Goal: Information Seeking & Learning: Learn about a topic

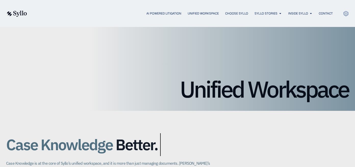
drag, startPoint x: 184, startPoint y: 89, endPoint x: 301, endPoint y: 89, distance: 117.3
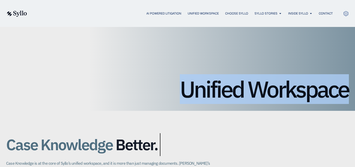
click at [261, 87] on h1 "Unified Workspace" at bounding box center [177, 89] width 343 height 23
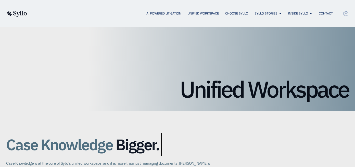
click at [19, 8] on div "AI Powered Litigation Unified Workspace Choose Syllo Syllo Stories Close Syllo …" at bounding box center [177, 13] width 343 height 27
click at [20, 13] on img at bounding box center [16, 14] width 21 height 6
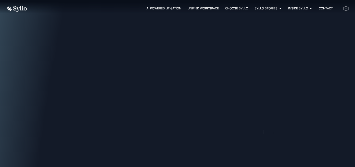
scroll to position [573, 0]
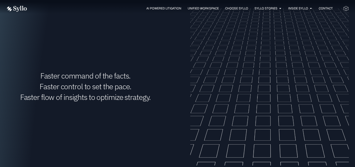
click at [241, 67] on video at bounding box center [269, 86] width 159 height 159
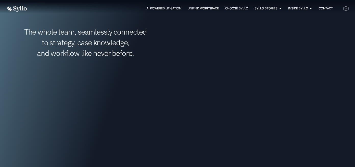
scroll to position [0, 0]
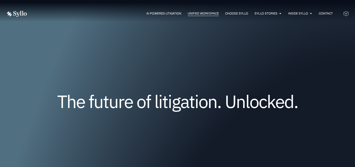
click at [209, 13] on span "Unified Workspace" at bounding box center [203, 13] width 31 height 5
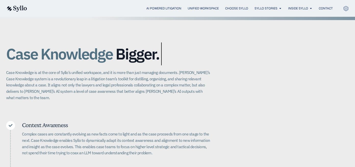
scroll to position [99, 0]
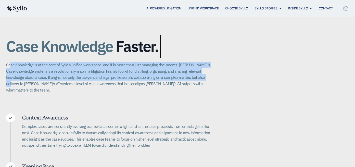
drag, startPoint x: 10, startPoint y: 64, endPoint x: 206, endPoint y: 76, distance: 196.7
click at [206, 76] on p "Case Knowledge is at the core of Syllo’s unified workspace, and it is more than…" at bounding box center [108, 77] width 204 height 31
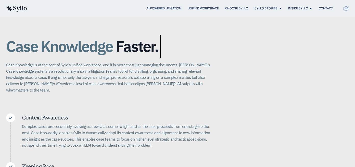
click at [206, 87] on p "Case Knowledge is at the core of Syllo’s unified workspace, and it is more than…" at bounding box center [108, 77] width 204 height 31
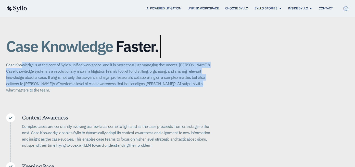
drag, startPoint x: 43, startPoint y: 78, endPoint x: 21, endPoint y: 67, distance: 24.4
click at [21, 68] on p "Case Knowledge is at the core of Syllo’s unified workspace, and it is more than…" at bounding box center [108, 77] width 204 height 31
click at [21, 67] on p "Case Knowledge is at the core of Syllo’s unified workspace, and it is more than…" at bounding box center [108, 77] width 204 height 31
drag, startPoint x: 199, startPoint y: 81, endPoint x: 234, endPoint y: 99, distance: 39.2
click at [235, 100] on div "Case Knowledge Better. Bigger. Faster. Case Knowledge is at the core of Syllo’s…" at bounding box center [177, 140] width 343 height 257
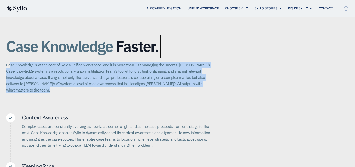
click at [231, 95] on div "Case Knowledge Better. Bigger. Faster. Case Knowledge is at the core of Syllo’s…" at bounding box center [177, 140] width 343 height 257
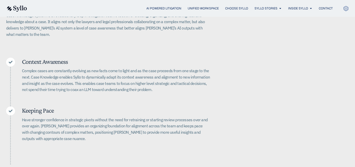
scroll to position [155, 0]
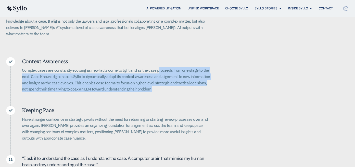
drag, startPoint x: 156, startPoint y: 61, endPoint x: 166, endPoint y: 83, distance: 24.3
click at [166, 83] on p "Complex cases are constantly evolving as new facts come to light and as the cas…" at bounding box center [116, 79] width 188 height 25
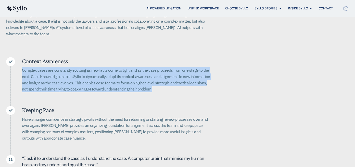
drag, startPoint x: 166, startPoint y: 81, endPoint x: 21, endPoint y: 64, distance: 145.6
click at [21, 64] on div "Context Awareness Complex cases are constantly evolving as new facts come to li…" at bounding box center [108, 76] width 204 height 39
drag, startPoint x: 21, startPoint y: 64, endPoint x: 168, endPoint y: 87, distance: 148.7
click at [168, 87] on div "Context Awareness Complex cases are constantly evolving as new facts come to li…" at bounding box center [108, 76] width 204 height 39
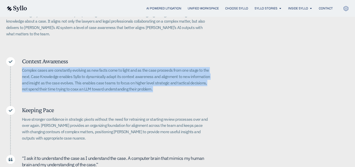
click at [168, 87] on div "Complex cases are constantly evolving as new facts come to light and as the cas…" at bounding box center [116, 81] width 188 height 29
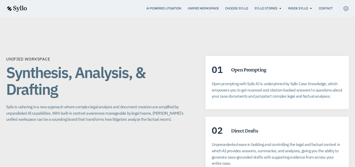
scroll to position [910, 0]
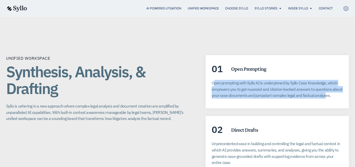
drag, startPoint x: 214, startPoint y: 65, endPoint x: 325, endPoint y: 77, distance: 111.6
click at [325, 80] on p "Open prompting with Syllo AI is underpinned by Syllo Case Knowledge, which empo…" at bounding box center [277, 89] width 131 height 19
drag, startPoint x: 335, startPoint y: 76, endPoint x: 208, endPoint y: 65, distance: 128.0
click at [208, 65] on div "01 Open Prompting Open prompting with Syllo AI is underpinned by Syllo Case Kno…" at bounding box center [276, 81] width 143 height 53
click at [223, 80] on p "Open prompting with Syllo AI is underpinned by Syllo Case Knowledge, which empo…" at bounding box center [277, 89] width 131 height 19
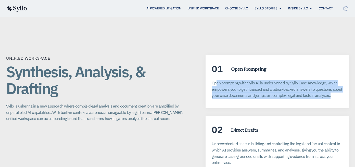
drag, startPoint x: 217, startPoint y: 64, endPoint x: 333, endPoint y: 75, distance: 117.3
click at [333, 80] on p "Open prompting with Syllo AI is underpinned by Syllo Case Knowledge, which empo…" at bounding box center [277, 89] width 131 height 19
drag, startPoint x: 321, startPoint y: 76, endPoint x: 218, endPoint y: 61, distance: 104.4
click at [218, 61] on div "01 Open Prompting Open prompting with Syllo AI is underpinned by Syllo Case Kno…" at bounding box center [276, 81] width 143 height 53
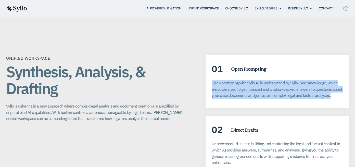
click at [218, 61] on div "01 Open Prompting Open prompting with Syllo AI is underpinned by Syllo Case Kno…" at bounding box center [276, 81] width 143 height 53
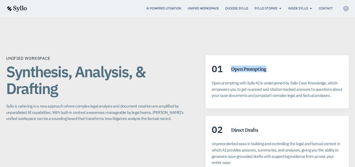
drag, startPoint x: 231, startPoint y: 52, endPoint x: 302, endPoint y: 53, distance: 70.4
click at [302, 64] on div "01 Open Prompting" at bounding box center [277, 68] width 131 height 9
click at [217, 80] on p "Open prompting with Syllo AI is underpinned by Syllo Case Knowledge, which empo…" at bounding box center [277, 89] width 131 height 19
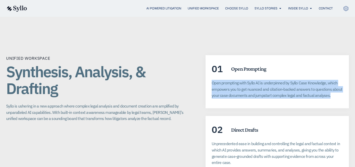
drag, startPoint x: 299, startPoint y: 74, endPoint x: 325, endPoint y: 85, distance: 28.2
click at [325, 85] on div "01 Open Prompting Open prompting with Syllo AI is underpinned by Syllo Case Kno…" at bounding box center [276, 81] width 143 height 53
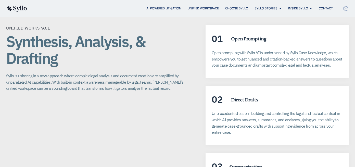
scroll to position [955, 0]
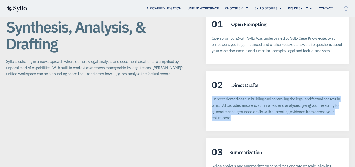
drag, startPoint x: 306, startPoint y: 99, endPoint x: 304, endPoint y: 75, distance: 23.5
click at [304, 75] on div "02 Direct Drafts Unprecedented ease in building and controlling the legal and f…" at bounding box center [276, 101] width 143 height 60
drag, startPoint x: 304, startPoint y: 75, endPoint x: 312, endPoint y: 100, distance: 25.6
click at [312, 100] on div "02 Direct Drafts Unprecedented ease in building and controlling the legal and f…" at bounding box center [276, 101] width 143 height 60
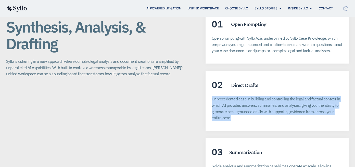
click at [312, 100] on p "Unprecedented ease in building and controlling the legal and factual context in…" at bounding box center [277, 108] width 131 height 25
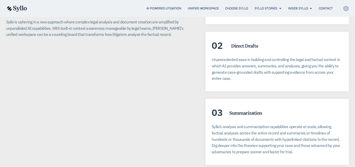
scroll to position [1019, 0]
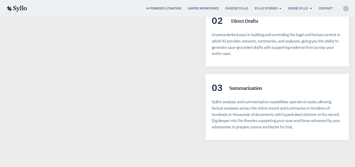
drag, startPoint x: 234, startPoint y: 87, endPoint x: 315, endPoint y: 116, distance: 85.6
click at [315, 115] on div "Syllo’s analysis and summarization capabilities operate at scale, allowing fact…" at bounding box center [277, 116] width 131 height 35
click at [313, 115] on div "Syllo’s analysis and summarization capabilities operate at scale, allowing fact…" at bounding box center [277, 116] width 131 height 35
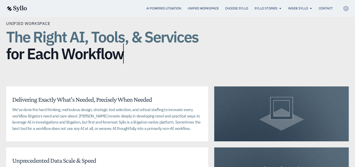
scroll to position [1187, 0]
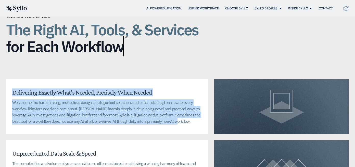
drag, startPoint x: 195, startPoint y: 109, endPoint x: 123, endPoint y: 69, distance: 82.3
click at [123, 80] on div "Delivering Exactly What's Needed, Precisely When Needed We’ve done the hard thi…" at bounding box center [107, 107] width 202 height 55
drag, startPoint x: 123, startPoint y: 69, endPoint x: 146, endPoint y: 102, distance: 40.0
click at [146, 102] on div "Delivering Exactly What's Needed, Precisely When Needed We’ve done the hard thi…" at bounding box center [107, 107] width 202 height 55
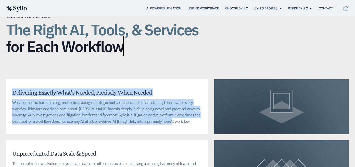
drag, startPoint x: 161, startPoint y: 101, endPoint x: 7, endPoint y: 63, distance: 158.2
click at [7, 80] on div "Delivering Exactly What's Needed, Precisely When Needed We’ve done the hard thi…" at bounding box center [107, 107] width 202 height 55
click at [24, 80] on div "Delivering Exactly What's Needed, Precisely When Needed We’ve done the hard thi…" at bounding box center [107, 107] width 202 height 55
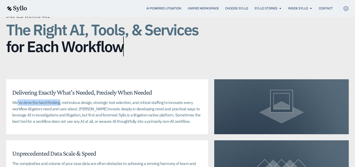
drag, startPoint x: 17, startPoint y: 85, endPoint x: 59, endPoint y: 84, distance: 42.3
click at [59, 100] on p "We’ve done the hard thinking, meticulous design, strategic tool selection, and …" at bounding box center [107, 112] width 190 height 25
drag, startPoint x: 63, startPoint y: 84, endPoint x: 83, endPoint y: 84, distance: 19.6
click at [82, 100] on p "We’ve done the hard thinking, meticulous design, strategic tool selection, and …" at bounding box center [107, 112] width 190 height 25
drag, startPoint x: 106, startPoint y: 84, endPoint x: 125, endPoint y: 84, distance: 18.6
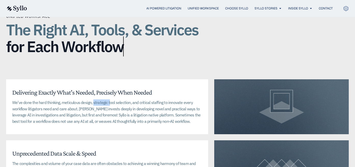
click at [111, 100] on p "We’ve done the hard thinking, meticulous design, strategic tool selection, and …" at bounding box center [107, 112] width 190 height 25
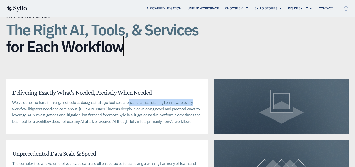
click at [193, 100] on p "We’ve done the hard thinking, meticulous design, strategic tool selection, and …" at bounding box center [107, 112] width 190 height 25
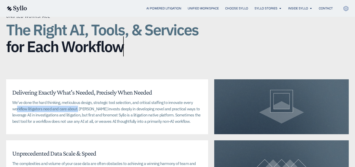
drag, startPoint x: 17, startPoint y: 90, endPoint x: 78, endPoint y: 93, distance: 60.5
click at [78, 100] on p "We’ve done the hard thinking, meticulous design, strategic tool selection, and …" at bounding box center [107, 112] width 190 height 25
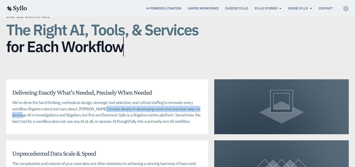
drag, startPoint x: 102, startPoint y: 91, endPoint x: 211, endPoint y: 91, distance: 108.9
click at [211, 91] on div "Delivering Exactly What's Needed, Precisely When Needed We’ve done the hard thi…" at bounding box center [177, 138] width 343 height 116
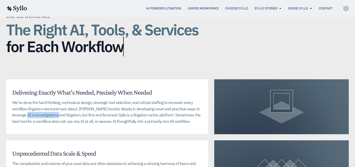
drag, startPoint x: 14, startPoint y: 95, endPoint x: 46, endPoint y: 95, distance: 32.1
click at [46, 100] on p "We’ve done the hard thinking, meticulous design, strategic tool selection, and …" at bounding box center [107, 112] width 190 height 25
drag, startPoint x: 65, startPoint y: 96, endPoint x: 155, endPoint y: 99, distance: 90.0
click at [137, 100] on p "We’ve done the hard thinking, meticulous design, strategic tool selection, and …" at bounding box center [107, 112] width 190 height 25
drag, startPoint x: 150, startPoint y: 99, endPoint x: 207, endPoint y: 99, distance: 57.6
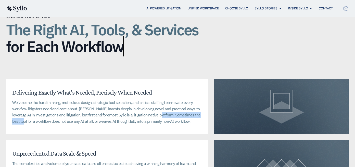
click at [207, 99] on div "Delivering Exactly What's Needed, Precisely When Needed We’ve done the hard thi…" at bounding box center [107, 107] width 202 height 55
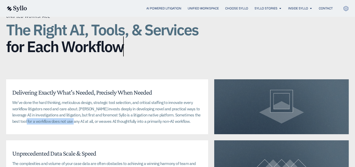
drag, startPoint x: 50, startPoint y: 102, endPoint x: 62, endPoint y: 103, distance: 12.3
click at [62, 103] on p "We’ve done the hard thinking, meticulous design, strategic tool selection, and …" at bounding box center [107, 112] width 190 height 25
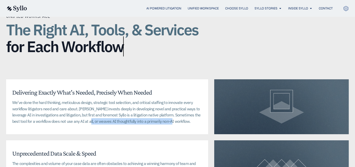
drag, startPoint x: 78, startPoint y: 103, endPoint x: 160, endPoint y: 106, distance: 82.1
click at [160, 106] on p "We’ve done the hard thinking, meticulous design, strategic tool selection, and …" at bounding box center [107, 112] width 190 height 25
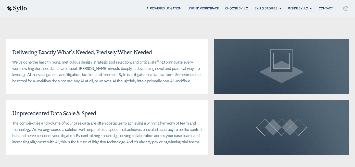
scroll to position [1236, 0]
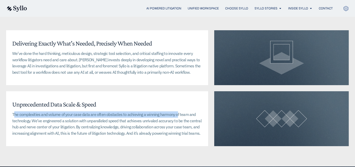
drag, startPoint x: 15, startPoint y: 97, endPoint x: 176, endPoint y: 96, distance: 161.4
click at [176, 112] on p "The complexities and volume of your case data are often obstacles to achieving …" at bounding box center [107, 124] width 190 height 25
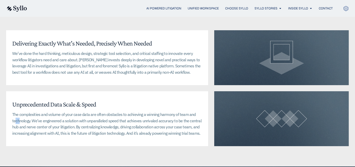
drag, startPoint x: 15, startPoint y: 104, endPoint x: 23, endPoint y: 103, distance: 8.0
click at [23, 112] on p "The complexities and volume of your case data are often obstacles to achieving …" at bounding box center [107, 124] width 190 height 25
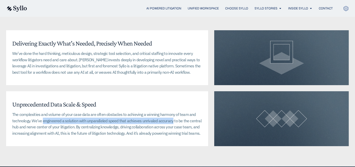
drag, startPoint x: 63, startPoint y: 103, endPoint x: 171, endPoint y: 102, distance: 108.6
click at [171, 112] on p "The complexities and volume of your case data are often obstacles to achieving …" at bounding box center [107, 124] width 190 height 25
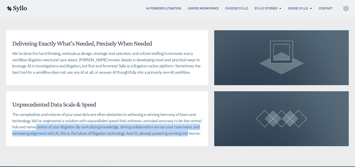
drag, startPoint x: 86, startPoint y: 108, endPoint x: 187, endPoint y: 113, distance: 101.4
click at [187, 113] on p "The complexities and volume of your case data are often obstacles to achieving …" at bounding box center [107, 124] width 190 height 25
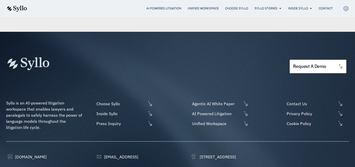
scroll to position [1379, 0]
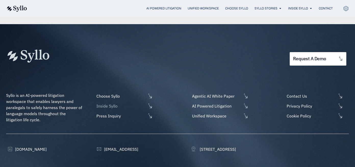
click at [112, 103] on span "Inside Syllo" at bounding box center [120, 106] width 51 height 6
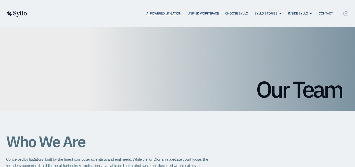
click at [153, 15] on span "AI Powered Litigation" at bounding box center [163, 13] width 35 height 5
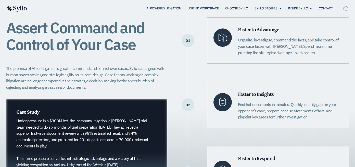
scroll to position [120, 0]
click at [261, 45] on p "Organize, investigate, command the facts, and take control of your case faster …" at bounding box center [290, 46] width 105 height 19
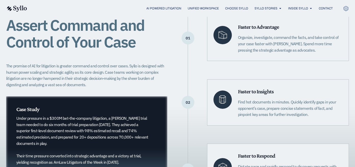
scroll to position [130, 0]
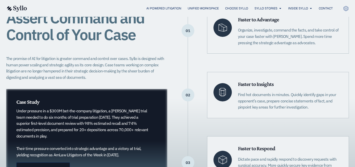
drag, startPoint x: 241, startPoint y: 94, endPoint x: 331, endPoint y: 113, distance: 91.9
click at [331, 113] on div "Faster to Insights Find hot documents in minutes. Quickly identify gaps in your…" at bounding box center [278, 95] width 142 height 46
drag, startPoint x: 301, startPoint y: 109, endPoint x: 248, endPoint y: 94, distance: 54.5
click at [248, 94] on div "Faster to Insights Find hot documents in minutes. Quickly identify gaps in your…" at bounding box center [278, 95] width 142 height 46
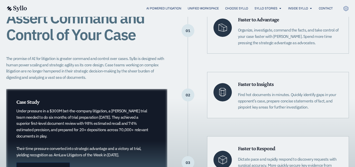
click at [248, 94] on p "Find hot documents in minutes. Quickly identify gaps in your opponent’s case, p…" at bounding box center [290, 101] width 105 height 19
drag, startPoint x: 232, startPoint y: 93, endPoint x: 307, endPoint y: 107, distance: 76.0
click at [307, 107] on div "Faster to Insights Find hot documents in minutes. Quickly identify gaps in your…" at bounding box center [278, 95] width 142 height 46
click at [307, 107] on p "Find hot documents in minutes. Quickly identify gaps in your opponent’s case, p…" at bounding box center [290, 101] width 105 height 19
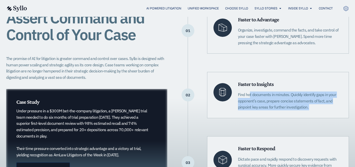
drag, startPoint x: 307, startPoint y: 107, endPoint x: 239, endPoint y: 88, distance: 69.9
click at [239, 88] on div "Faster to Insights Find hot documents in minutes. Quickly identify gaps in your…" at bounding box center [290, 96] width 105 height 30
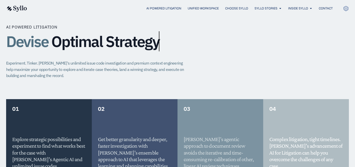
scroll to position [358, 0]
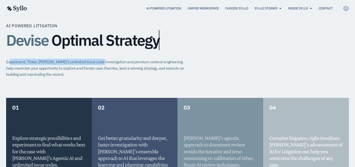
drag, startPoint x: 34, startPoint y: 60, endPoint x: 96, endPoint y: 62, distance: 62.0
click at [96, 62] on p "Experiment. Tinker. Syllo's unlimited issue code investigation and premium cont…" at bounding box center [97, 68] width 182 height 19
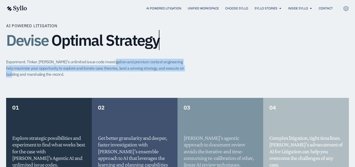
drag, startPoint x: 111, startPoint y: 64, endPoint x: 186, endPoint y: 67, distance: 75.8
click at [186, 67] on p "Experiment. Tinker. Syllo's unlimited issue code investigation and premium cont…" at bounding box center [97, 68] width 182 height 19
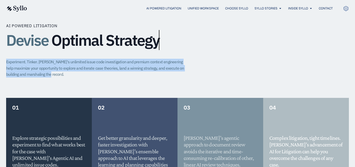
drag, startPoint x: 65, startPoint y: 74, endPoint x: 4, endPoint y: 61, distance: 62.9
click at [4, 61] on div "AI Powered Litigation Devise Optimal Strategy Experiment. Tinker. Syllo's unlim…" at bounding box center [177, 150] width 355 height 317
drag, startPoint x: 6, startPoint y: 61, endPoint x: 128, endPoint y: 68, distance: 121.8
click at [128, 68] on div "AI Powered Litigation Devise Optimal Strategy Experiment. Tinker. Syllo's unlim…" at bounding box center [177, 150] width 355 height 317
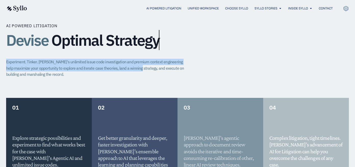
click at [128, 68] on p "Experiment. Tinker. Syllo's unlimited issue code investigation and premium cont…" at bounding box center [97, 68] width 182 height 19
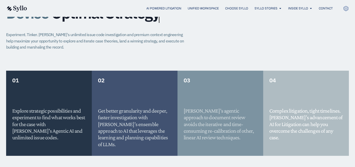
scroll to position [388, 0]
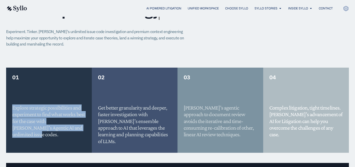
drag, startPoint x: 12, startPoint y: 108, endPoint x: 68, endPoint y: 129, distance: 59.7
click at [68, 129] on h5 "Explore strategic possibilities and experiment to find what works best for the …" at bounding box center [48, 122] width 73 height 34
click at [74, 128] on h5 "Explore strategic possibilities and experiment to find what works best for the …" at bounding box center [48, 122] width 73 height 34
drag, startPoint x: 69, startPoint y: 128, endPoint x: 14, endPoint y: 102, distance: 60.4
click at [14, 102] on div "Explore strategic possibilities and experiment to find what works best for the …" at bounding box center [48, 113] width 73 height 50
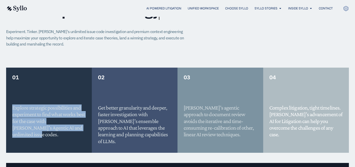
click at [17, 110] on h5 "Explore strategic possibilities and experiment to find what works best for the …" at bounding box center [48, 122] width 73 height 34
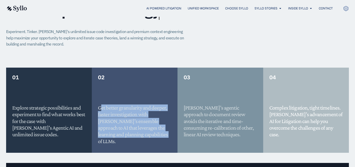
drag, startPoint x: 100, startPoint y: 109, endPoint x: 141, endPoint y: 132, distance: 46.9
click at [141, 132] on h5 "Get better granularity and deeper, faster investigation with [PERSON_NAME]’s en…" at bounding box center [134, 125] width 73 height 40
drag, startPoint x: 144, startPoint y: 134, endPoint x: 97, endPoint y: 103, distance: 56.6
click at [97, 103] on div "02 Get better granularity and deeper, faster investigation with Syllo’s ensembl…" at bounding box center [135, 110] width 86 height 85
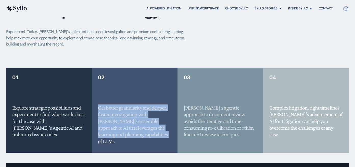
click at [97, 103] on div "02 Get better granularity and deeper, faster investigation with Syllo’s ensembl…" at bounding box center [135, 110] width 86 height 85
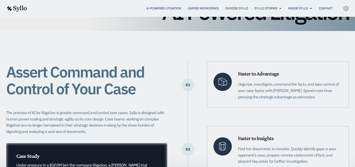
scroll to position [0, 0]
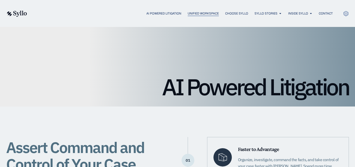
click at [205, 14] on span "Unified Workspace" at bounding box center [203, 13] width 31 height 5
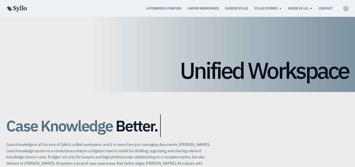
scroll to position [86, 0]
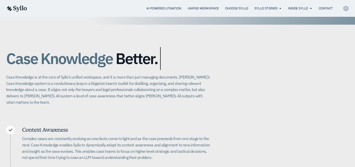
click at [50, 86] on p "Case Knowledge is at the core of Syllo’s unified workspace, and it is more than…" at bounding box center [108, 89] width 204 height 31
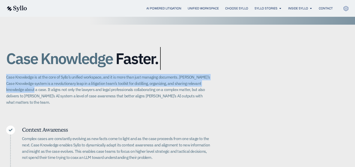
drag, startPoint x: 6, startPoint y: 78, endPoint x: 28, endPoint y: 92, distance: 26.3
click at [28, 92] on div "Case Knowledge Better. Bigger. Faster. Case Knowledge is at the core of Syllo’s…" at bounding box center [177, 153] width 355 height 257
copy p "Case Knowledge is at the core of Syllo’s unified workspace, and it is more than…"
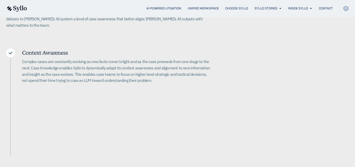
scroll to position [167, 0]
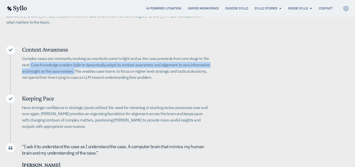
drag, startPoint x: 30, startPoint y: 57, endPoint x: 74, endPoint y: 64, distance: 44.6
click at [74, 64] on p "Complex cases are constantly evolving as new facts come to light and as the cas…" at bounding box center [116, 68] width 188 height 25
copy p "Case Knowledge enables Syllo to dynamically adapt its context awareness and ali…"
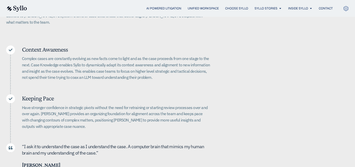
click at [148, 74] on p "Complex cases are constantly evolving as new facts come to light and as the cas…" at bounding box center [116, 68] width 188 height 25
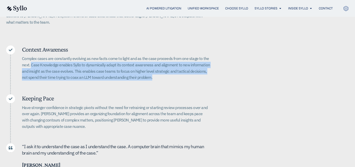
drag, startPoint x: 152, startPoint y: 71, endPoint x: 31, endPoint y: 57, distance: 121.9
click at [31, 57] on p "Complex cases are constantly evolving as new facts come to light and as the cas…" at bounding box center [116, 68] width 188 height 25
copy p "Case Knowledge enables Syllo to dynamically adapt its context awareness and ali…"
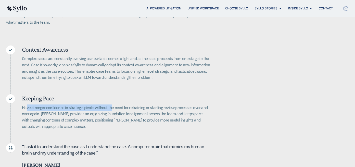
drag, startPoint x: 27, startPoint y: 100, endPoint x: 110, endPoint y: 100, distance: 83.6
click at [110, 105] on p "Have stronger confidence in strategic pivots without the need for retraining or…" at bounding box center [116, 117] width 188 height 25
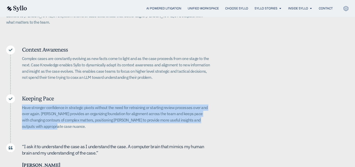
drag, startPoint x: 22, startPoint y: 101, endPoint x: 125, endPoint y: 119, distance: 105.0
click at [125, 119] on p "Have stronger confidence in strategic pivots without the need for retraining or…" at bounding box center [116, 117] width 188 height 25
copy p "Have stronger confidence in strategic pivots without the need for retraining or…"
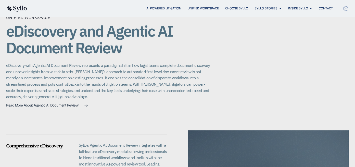
scroll to position [373, 0]
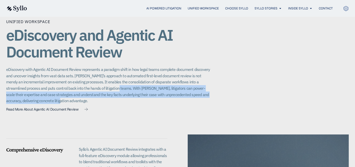
drag, startPoint x: 119, startPoint y: 95, endPoint x: 111, endPoint y: 80, distance: 17.2
click at [111, 80] on p "eDiscovery with Agentic AI Document Review represents a paradigm shift in how l…" at bounding box center [108, 86] width 204 height 38
copy p "With Syllo, litigators can power-scale their expertise and case strategies and …"
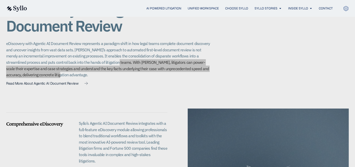
scroll to position [457, 0]
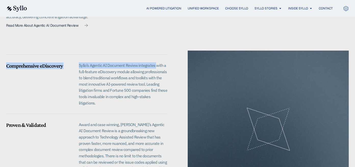
drag, startPoint x: 79, startPoint y: 57, endPoint x: 155, endPoint y: 60, distance: 76.8
click at [155, 60] on div "Comprehensive eDiscovery Syllo’s Agentic AI Document Review integrates with a f…" at bounding box center [86, 78] width 161 height 54
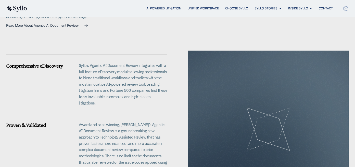
drag, startPoint x: 110, startPoint y: 61, endPoint x: 93, endPoint y: 59, distance: 17.5
click at [110, 62] on p "Syllo’s Agentic AI Document Review integrates with a full-feature eDiscovery mo…" at bounding box center [123, 84] width 88 height 44
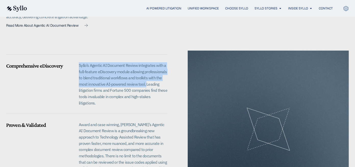
drag, startPoint x: 79, startPoint y: 57, endPoint x: 146, endPoint y: 77, distance: 70.3
click at [146, 77] on div "Comprehensive eDiscovery Syllo’s Agentic AI Document Review integrates with a f…" at bounding box center [86, 84] width 161 height 41
copy p "Syllo’s Agentic AI Document Review integrates with a full-feature eDiscovery mo…"
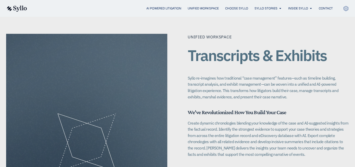
scroll to position [673, 0]
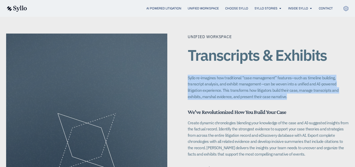
drag, startPoint x: 187, startPoint y: 67, endPoint x: 311, endPoint y: 86, distance: 125.4
click at [311, 86] on div "Unified Workspace Transcripts & Exhibits Syllo re-imagines how traditional “cas…" at bounding box center [177, 143] width 343 height 218
copy p "Syllo re-imagines how traditional “case management” features—such as timeline b…"
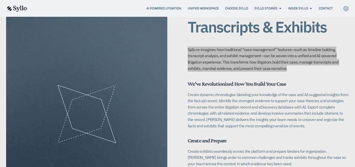
scroll to position [703, 0]
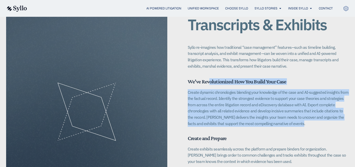
drag, startPoint x: 192, startPoint y: 67, endPoint x: 302, endPoint y: 109, distance: 117.6
click at [302, 109] on div "We've Revolutionized How You Build Your Case Create dynamic chronologies blendi…" at bounding box center [268, 103] width 161 height 48
click at [302, 109] on p "Create dynamic chronologies blending your knowledge of the case and AI-suggeste…" at bounding box center [268, 108] width 161 height 38
drag, startPoint x: 277, startPoint y: 109, endPoint x: 188, endPoint y: 71, distance: 96.7
click at [188, 79] on div "We've Revolutionized How You Build Your Case Create dynamic chronologies blendi…" at bounding box center [268, 103] width 161 height 48
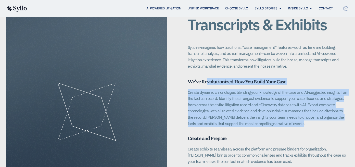
copy div "We've Revolutionized How You Build Your Case Create dynamic chronologies blendi…"
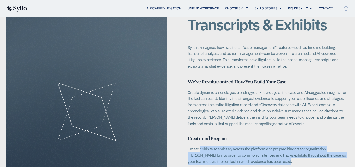
drag, startPoint x: 263, startPoint y: 150, endPoint x: 184, endPoint y: 135, distance: 81.2
click at [184, 135] on div "Unified Workspace Transcripts & Exhibits Syllo re-imagines how traditional “cas…" at bounding box center [177, 112] width 343 height 218
copy p "Create exhibits seamlessly across the platform and prepare binders for organiza…"
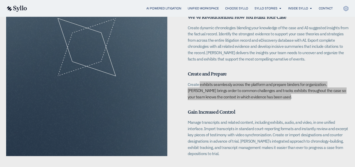
scroll to position [794, 0]
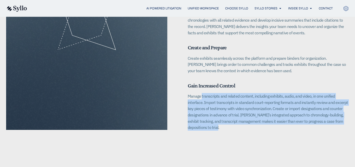
drag, startPoint x: 251, startPoint y: 98, endPoint x: 189, endPoint y: 83, distance: 63.5
click at [189, 83] on div "Unified Workspace Transcripts & Exhibits Syllo re-imagines how traditional “cas…" at bounding box center [177, 21] width 355 height 259
copy p "Manage transcripts and related content, including exhibits, audio, and video, i…"
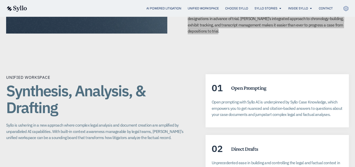
scroll to position [899, 0]
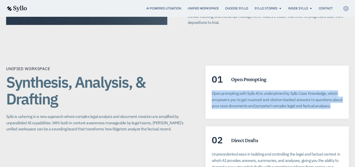
drag, startPoint x: 330, startPoint y: 88, endPoint x: 212, endPoint y: 75, distance: 119.4
click at [212, 91] on p "Open prompting with Syllo AI is underpinned by Syllo Case Knowledge, which empo…" at bounding box center [277, 100] width 131 height 19
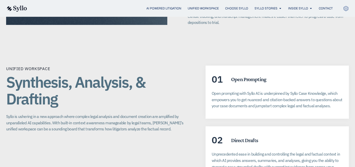
click at [134, 114] on p "Syllo is ushering in a new approach where complex legal analysis and document c…" at bounding box center [95, 123] width 179 height 19
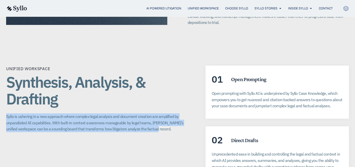
drag, startPoint x: 162, startPoint y: 111, endPoint x: -2, endPoint y: 98, distance: 165.0
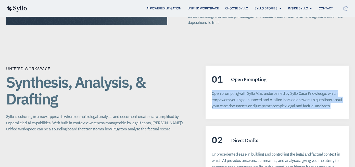
drag, startPoint x: 212, startPoint y: 75, endPoint x: 342, endPoint y: 89, distance: 131.0
click at [342, 91] on p "Open prompting with Syllo AI is underpinned by Syllo Case Knowledge, which empo…" at bounding box center [277, 100] width 131 height 19
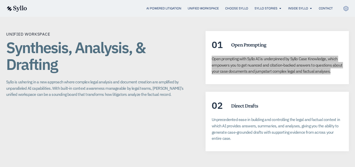
scroll to position [935, 0]
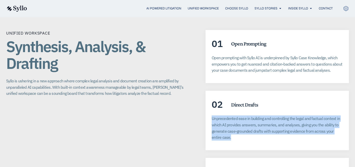
drag, startPoint x: 229, startPoint y: 121, endPoint x: 212, endPoint y: 101, distance: 25.5
click at [212, 116] on p "Unprecedented ease in building and controlling the legal and factual context in…" at bounding box center [277, 128] width 131 height 25
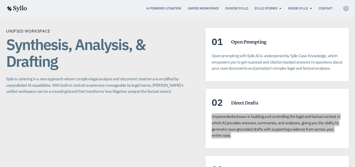
scroll to position [992, 0]
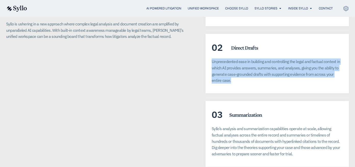
drag, startPoint x: 211, startPoint y: 108, endPoint x: 285, endPoint y: 139, distance: 79.8
click at [285, 139] on div "03 Summarization​ Syllo’s analysis and summarization capabilities operate at sc…" at bounding box center [276, 134] width 143 height 66
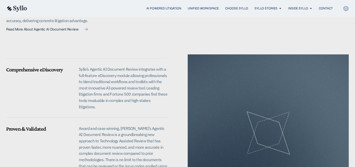
scroll to position [275, 0]
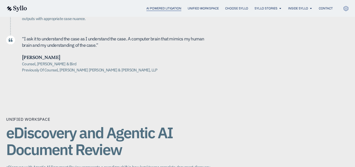
click at [165, 9] on span "AI Powered Litigation" at bounding box center [163, 8] width 35 height 5
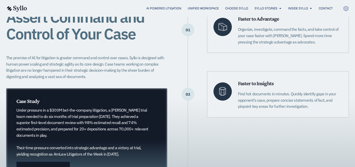
scroll to position [135, 0]
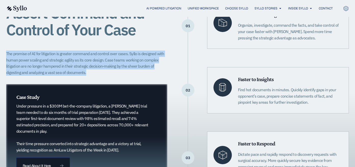
drag, startPoint x: 98, startPoint y: 72, endPoint x: -2, endPoint y: 53, distance: 102.1
copy p "The promise of AI for litigation is greater command and control over cases. Syl…"
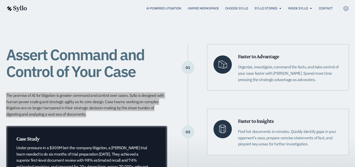
scroll to position [93, 0]
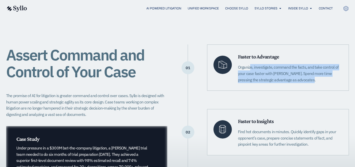
drag, startPoint x: 257, startPoint y: 73, endPoint x: 239, endPoint y: 66, distance: 19.9
click at [239, 66] on p "Organize, investigate, command the facts, and take control of your case faster …" at bounding box center [290, 73] width 105 height 19
copy p "Organize, investigate, command the facts, and take control of your case faster …"
drag, startPoint x: 243, startPoint y: 132, endPoint x: 322, endPoint y: 146, distance: 80.4
click at [322, 146] on div "Faster to Insights Find hot documents in minutes. Quickly identify gaps in your…" at bounding box center [278, 132] width 142 height 46
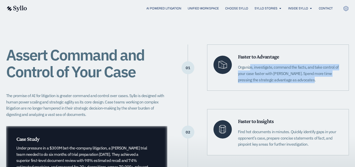
copy p "Find hot documents in minutes. Quickly identify gaps in your opponent’s case, p…"
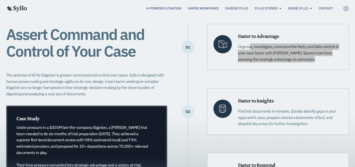
scroll to position [165, 0]
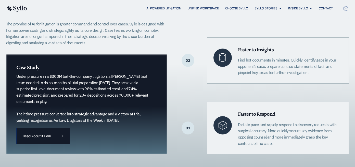
drag, startPoint x: 258, startPoint y: 143, endPoint x: 236, endPoint y: 124, distance: 29.3
click at [236, 124] on div "Faster to Respond Dictate pace and rapidly respond to discovery requests with s…" at bounding box center [278, 128] width 142 height 53
copy p "Dictate pace and rapidly respond to discovery requests with surgical accuracy. …"
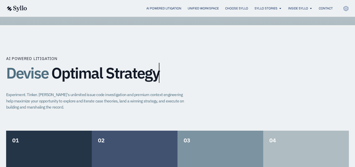
scroll to position [334, 0]
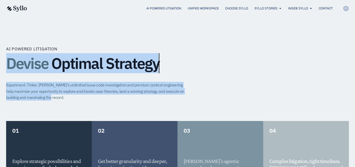
drag, startPoint x: 2, startPoint y: 62, endPoint x: 85, endPoint y: 98, distance: 90.9
copy div "Devise Optimal Strategy Experiment. Tinker. Syllo's unlimited issue code invest…"
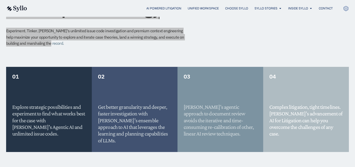
scroll to position [390, 0]
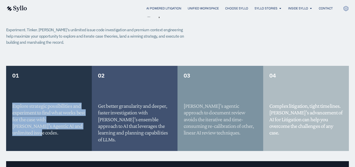
drag, startPoint x: 80, startPoint y: 126, endPoint x: 11, endPoint y: 104, distance: 72.4
click at [11, 104] on div "01 Explore strategic possibilities and experiment to find what works best for t…" at bounding box center [49, 108] width 86 height 85
copy h5 "Explore strategic possibilities and experiment to find what works best for the …"
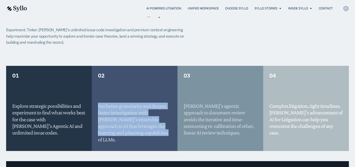
drag, startPoint x: 151, startPoint y: 135, endPoint x: 99, endPoint y: 107, distance: 59.3
click at [99, 107] on h5 "Get better granularity and deeper, faster investigation with Syllo’s ensemble a…" at bounding box center [134, 123] width 73 height 40
copy h5 "Get better granularity and deeper, faster investigation with Syllo’s ensemble a…"
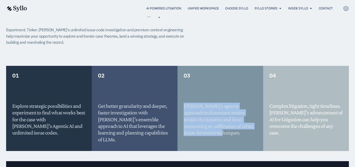
drag, startPoint x: 211, startPoint y: 131, endPoint x: 181, endPoint y: 107, distance: 38.4
click at [181, 107] on div "03 Syllo’s agentic approach to document review avoids the iterative and time-co…" at bounding box center [220, 108] width 86 height 85
copy h5 "Syllo’s agentic approach to document review avoids the iterative and time-consu…"
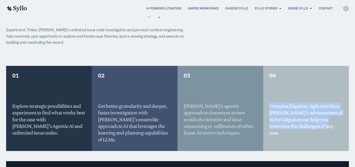
drag, startPoint x: 330, startPoint y: 127, endPoint x: 269, endPoint y: 105, distance: 64.9
click at [269, 105] on h5 "Complex litigation, tight timelines. Syllo’s advancement of AI for Litigation c…" at bounding box center [305, 120] width 73 height 34
copy h5 "Complex litigation, tight timelines. Syllo’s advancement of AI for Litigation c…"
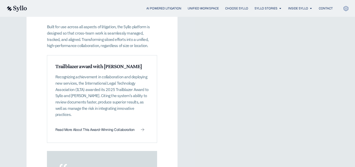
scroll to position [560, 0]
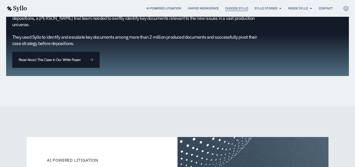
click at [237, 9] on span "Choose Syllo" at bounding box center [236, 8] width 23 height 5
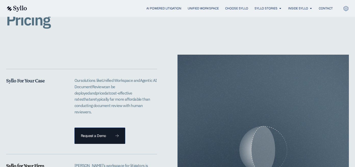
scroll to position [1032, 0]
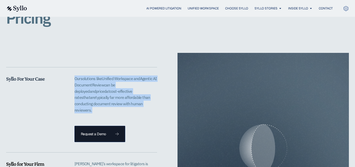
drag, startPoint x: 74, startPoint y: 79, endPoint x: 126, endPoint y: 112, distance: 61.5
click at [126, 112] on div "Our solutions like Unified Workspace and Agentic AI D ocument R eview can be de…" at bounding box center [115, 109] width 83 height 67
click at [126, 111] on div "Our solutions like Unified Workspace and Agentic AI D ocument R eview can be de…" at bounding box center [115, 109] width 83 height 67
drag, startPoint x: 120, startPoint y: 108, endPoint x: 71, endPoint y: 75, distance: 59.3
click at [71, 75] on div "Syllo For Your Case Our solutions like Unified Workspace and Agentic AI D ocume…" at bounding box center [81, 102] width 151 height 79
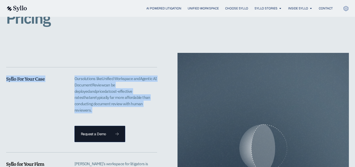
click at [71, 75] on div at bounding box center [81, 69] width 151 height 12
drag, startPoint x: 71, startPoint y: 75, endPoint x: 131, endPoint y: 106, distance: 66.7
click at [131, 106] on div "Syllo For Your Case Our solutions like Unified Workspace and Agentic AI D ocume…" at bounding box center [81, 102] width 151 height 79
click at [131, 106] on p "Our solutions like Unified Workspace and Agentic AI D ocument R eview can be de…" at bounding box center [115, 95] width 83 height 38
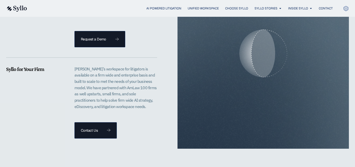
scroll to position [1129, 0]
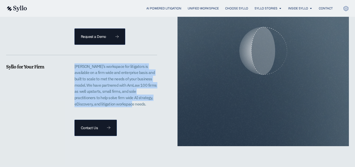
drag, startPoint x: 73, startPoint y: 59, endPoint x: 153, endPoint y: 103, distance: 91.7
click at [153, 103] on div "Syllo for Your Firm [PERSON_NAME]’s workspace for litigators is available on a …" at bounding box center [81, 99] width 151 height 73
click at [153, 103] on div "[PERSON_NAME]’s workspace for litigators is available on a firm wide and enterp…" at bounding box center [115, 87] width 83 height 48
drag, startPoint x: 150, startPoint y: 74, endPoint x: 148, endPoint y: 50, distance: 24.8
click at [148, 51] on div "Syllo for Your Firm [PERSON_NAME]’s workspace for litigators is available on a …" at bounding box center [81, 93] width 151 height 85
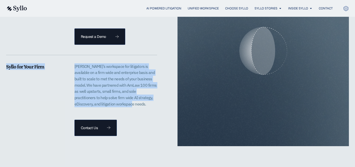
click at [148, 51] on div at bounding box center [81, 57] width 151 height 12
drag, startPoint x: 146, startPoint y: 60, endPoint x: 147, endPoint y: 100, distance: 40.3
click at [147, 100] on div "Syllo for Your Firm [PERSON_NAME]’s workspace for litigators is available on a …" at bounding box center [81, 93] width 151 height 85
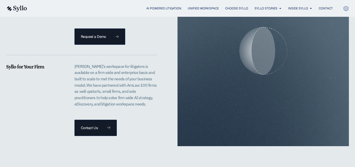
click at [147, 100] on p "[PERSON_NAME]’s workspace for litigators is available on a firm wide and enterp…" at bounding box center [115, 85] width 83 height 44
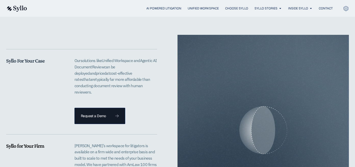
scroll to position [1074, 0]
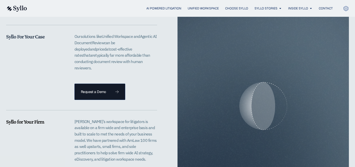
drag, startPoint x: 110, startPoint y: 60, endPoint x: 69, endPoint y: 37, distance: 46.0
click at [69, 37] on div "Syllo For Your Case Our solutions like Unified Workspace and Agentic AI D ocume…" at bounding box center [81, 66] width 151 height 67
copy div "Our solutions like Unified Workspace and Agentic AI D ocument R eview can be de…"
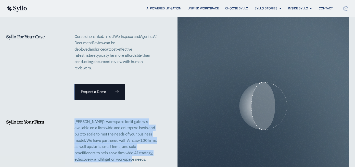
drag, startPoint x: 73, startPoint y: 117, endPoint x: 138, endPoint y: 150, distance: 73.3
click at [138, 150] on div "Syllo for Your Firm [PERSON_NAME]’s workspace for litigators is available on a …" at bounding box center [81, 155] width 151 height 73
copy p "[PERSON_NAME]’s workspace for litigators is available on a firm wide and enterp…"
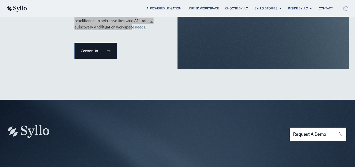
scroll to position [1302, 0]
